Goal: Check status: Check status

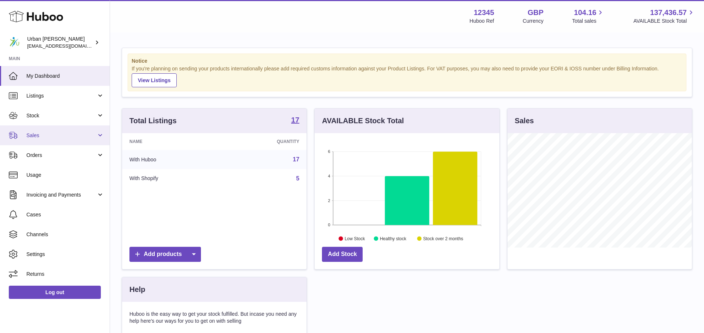
scroll to position [114, 184]
click at [51, 130] on link "Sales" at bounding box center [55, 135] width 110 height 20
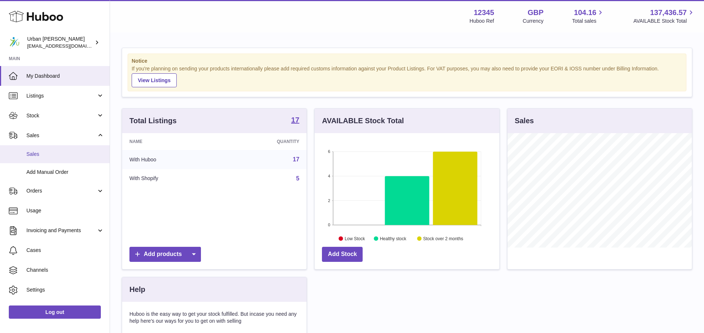
click at [46, 153] on span "Sales" at bounding box center [65, 154] width 78 height 7
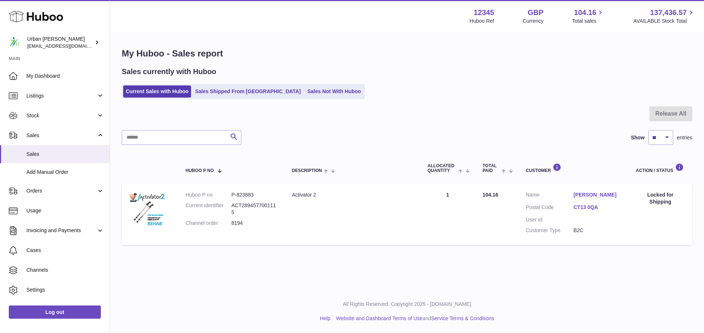
click at [655, 193] on div "Locked for Shipping" at bounding box center [660, 198] width 49 height 14
click at [319, 96] on link "Sales Not With Huboo" at bounding box center [334, 91] width 59 height 12
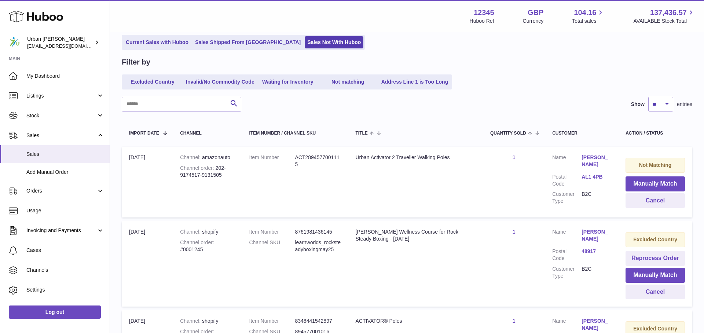
scroll to position [50, 0]
click at [663, 183] on button "Manually Match" at bounding box center [654, 183] width 59 height 15
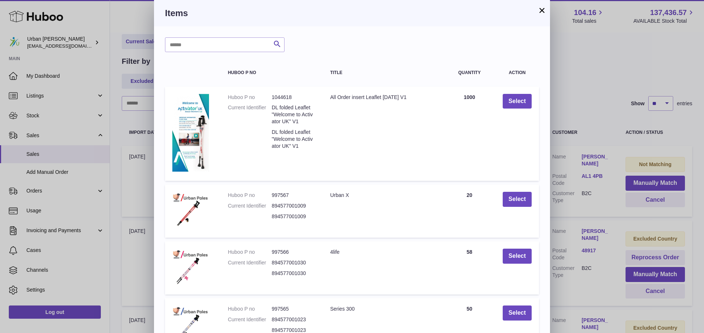
scroll to position [127, 0]
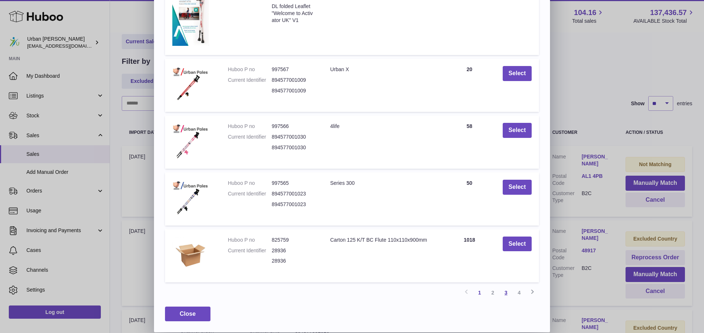
click at [505, 294] on link "3" at bounding box center [505, 292] width 13 height 13
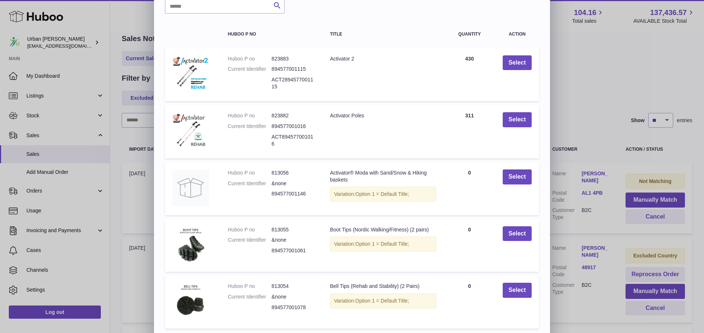
scroll to position [38, 0]
click at [524, 64] on button "Select" at bounding box center [516, 63] width 29 height 15
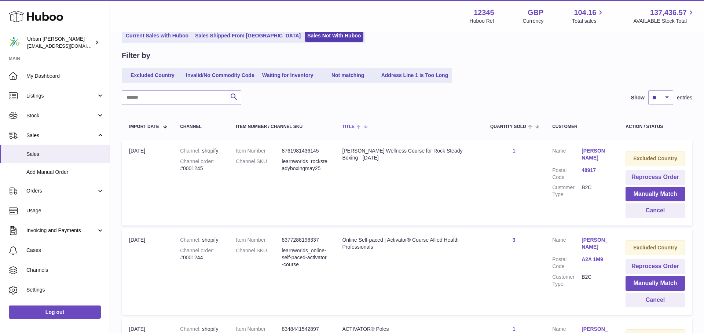
scroll to position [0, 0]
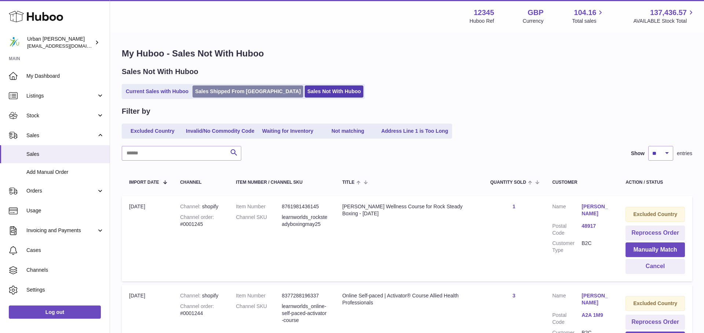
click at [223, 92] on link "Sales Shipped From [GEOGRAPHIC_DATA]" at bounding box center [247, 91] width 111 height 12
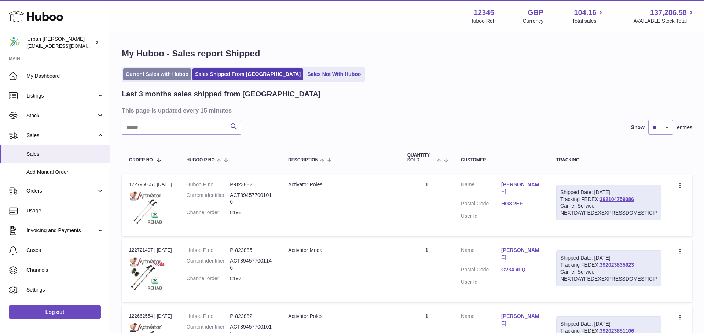
click at [162, 74] on link "Current Sales with Huboo" at bounding box center [157, 74] width 68 height 12
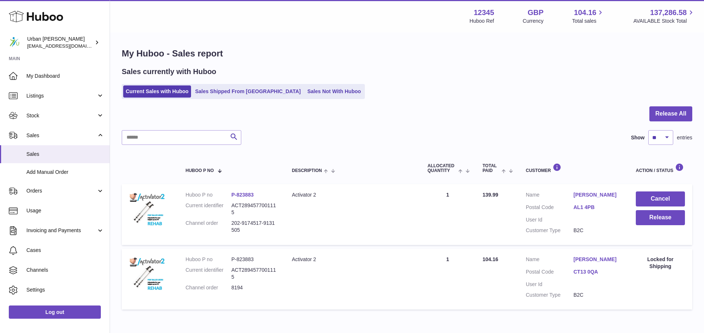
click at [663, 264] on div "Locked for Shipping" at bounding box center [660, 263] width 49 height 14
